Goal: Check status: Check status

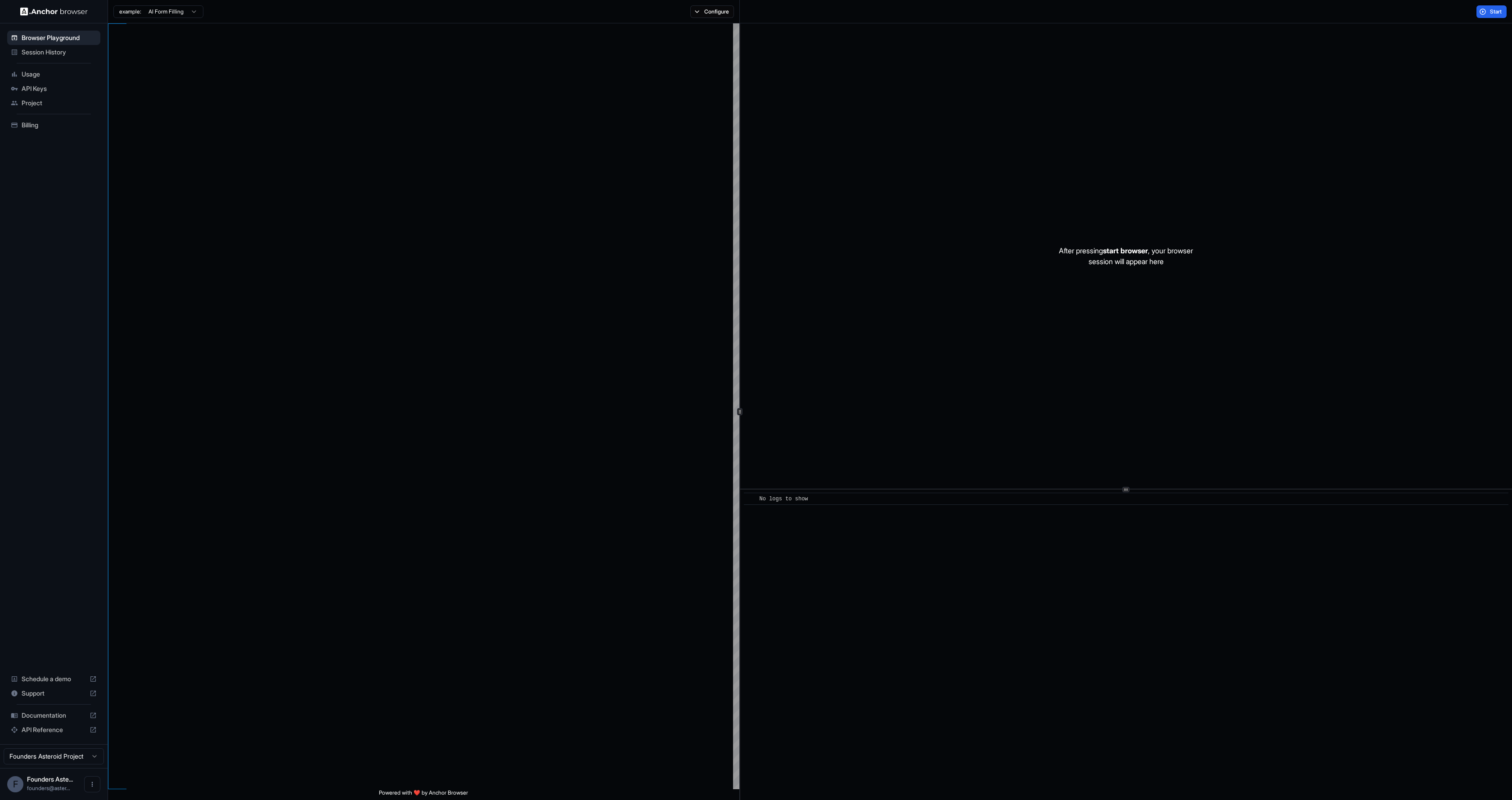
scroll to position [81, 0]
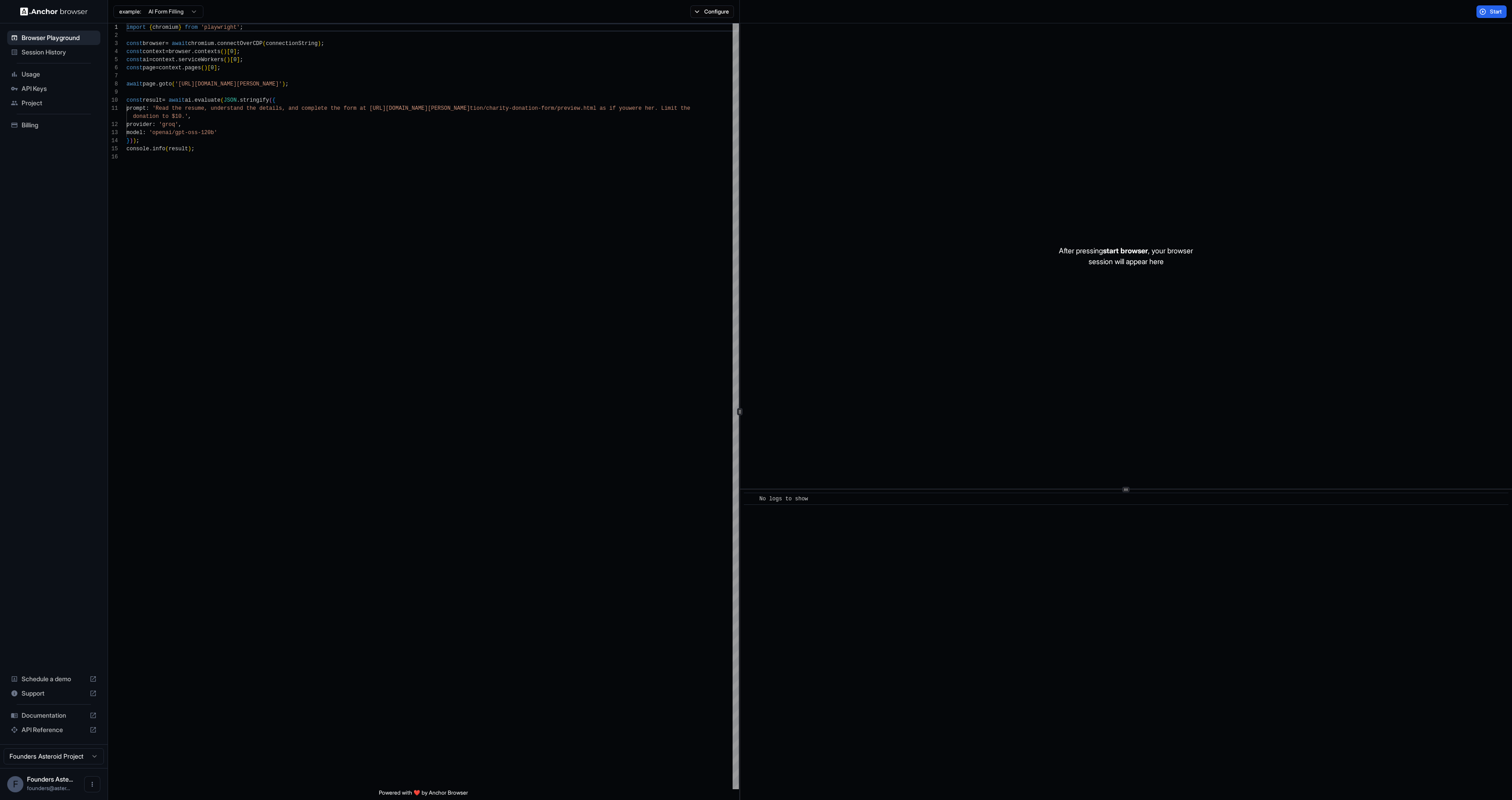
click at [38, 55] on span "Session History" at bounding box center [59, 52] width 75 height 9
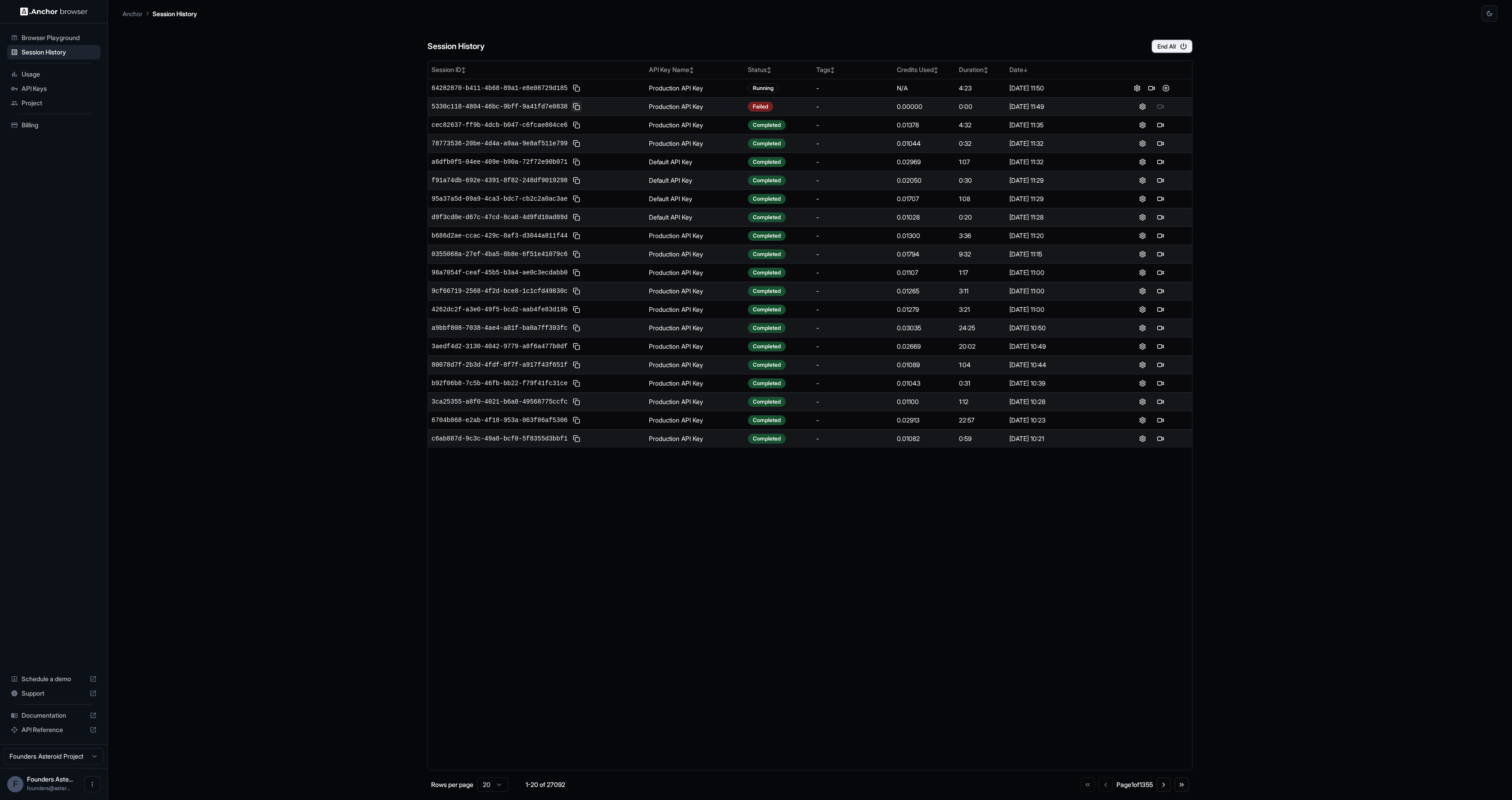
click at [578, 105] on button at bounding box center [577, 107] width 11 height 11
drag, startPoint x: 751, startPoint y: 124, endPoint x: 774, endPoint y: 124, distance: 23.0
click at [774, 124] on div "Failed" at bounding box center [778, 125] width 62 height 10
